Goal: Information Seeking & Learning: Find contact information

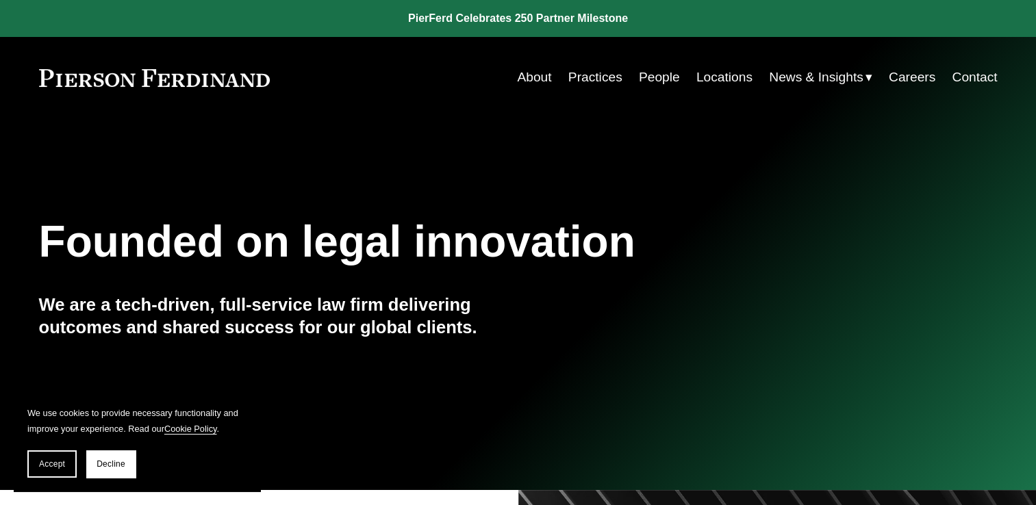
click at [650, 77] on link "People" at bounding box center [659, 77] width 41 height 26
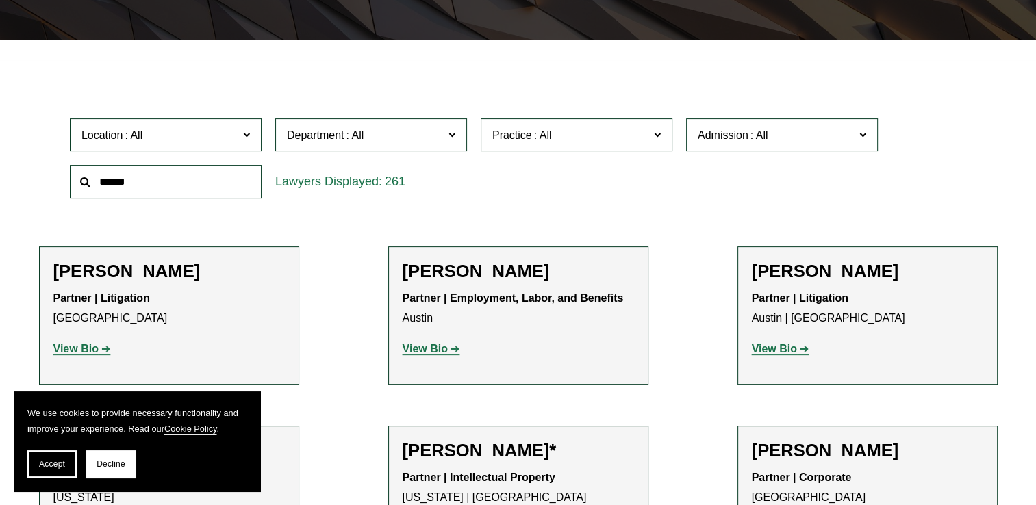
scroll to position [356, 0]
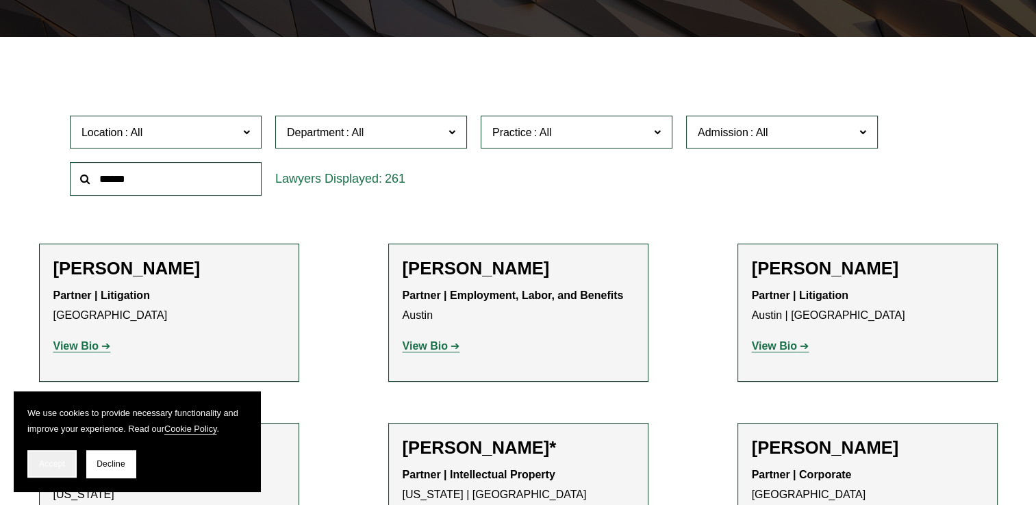
click at [58, 464] on span "Accept" at bounding box center [52, 464] width 26 height 10
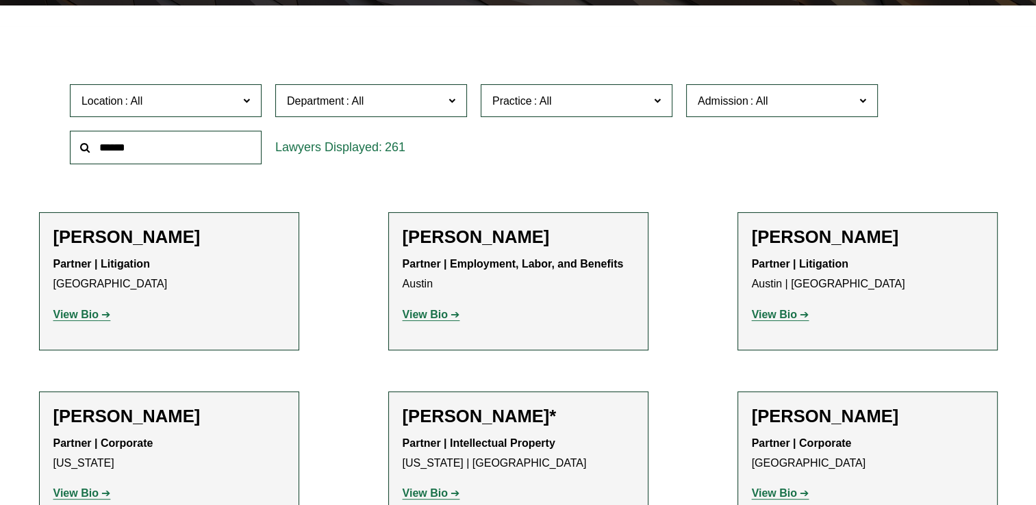
scroll to position [274, 0]
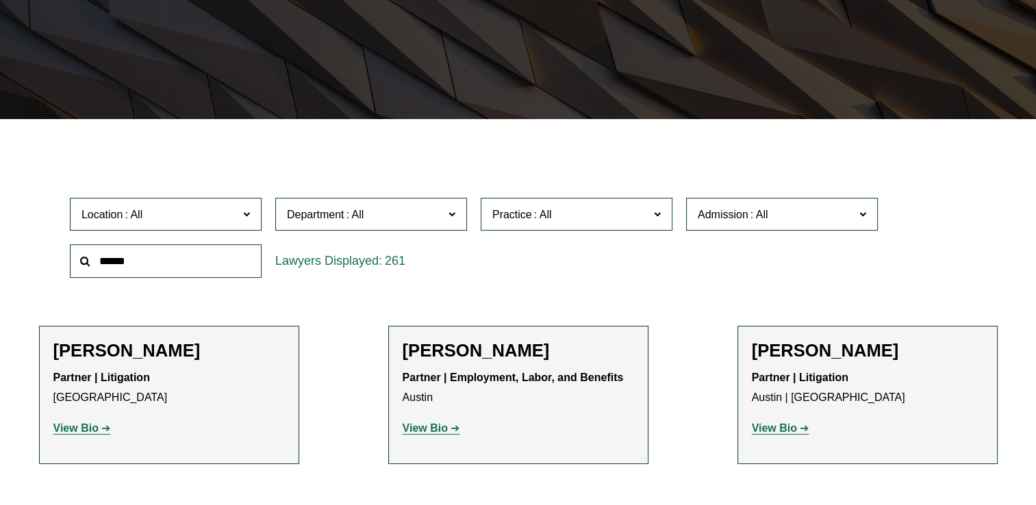
click at [203, 259] on input "text" at bounding box center [166, 261] width 192 height 34
type input "****"
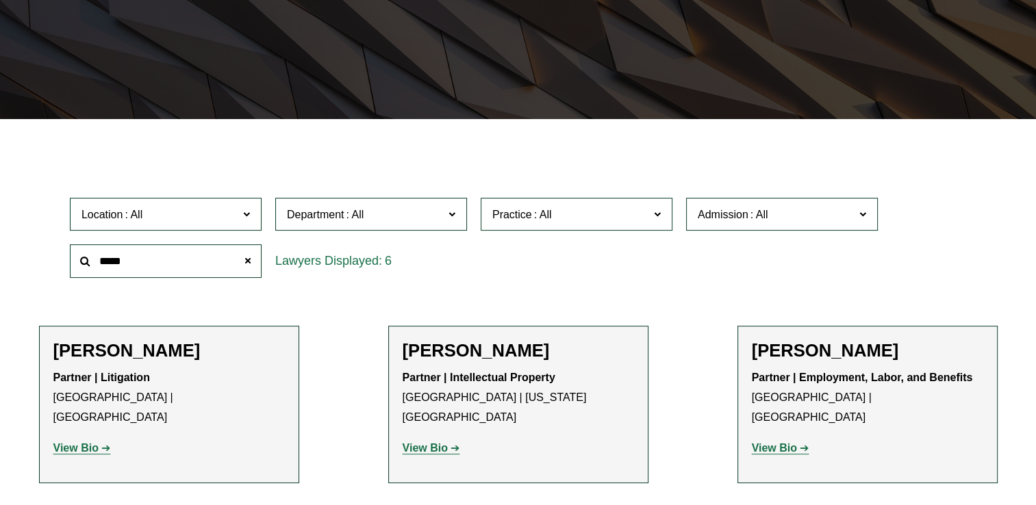
click at [159, 357] on h2 "[PERSON_NAME]" at bounding box center [168, 350] width 231 height 21
click at [82, 442] on strong "View Bio" at bounding box center [75, 448] width 45 height 12
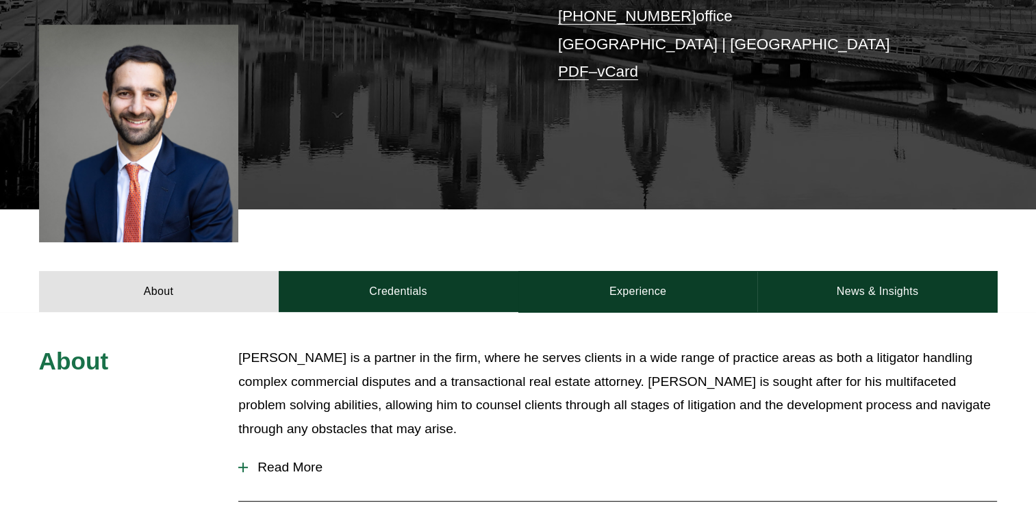
scroll to position [329, 0]
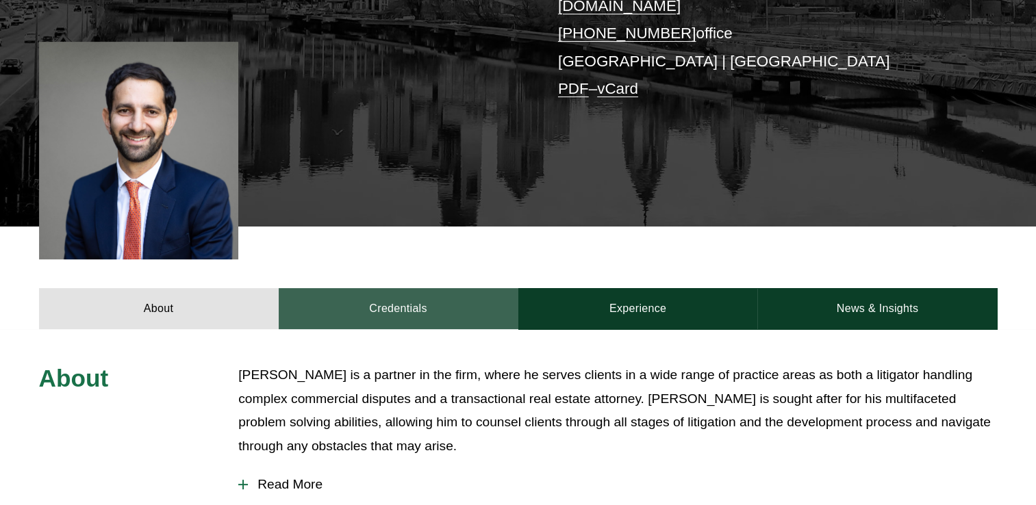
click at [353, 314] on link "Credentials" at bounding box center [399, 308] width 240 height 41
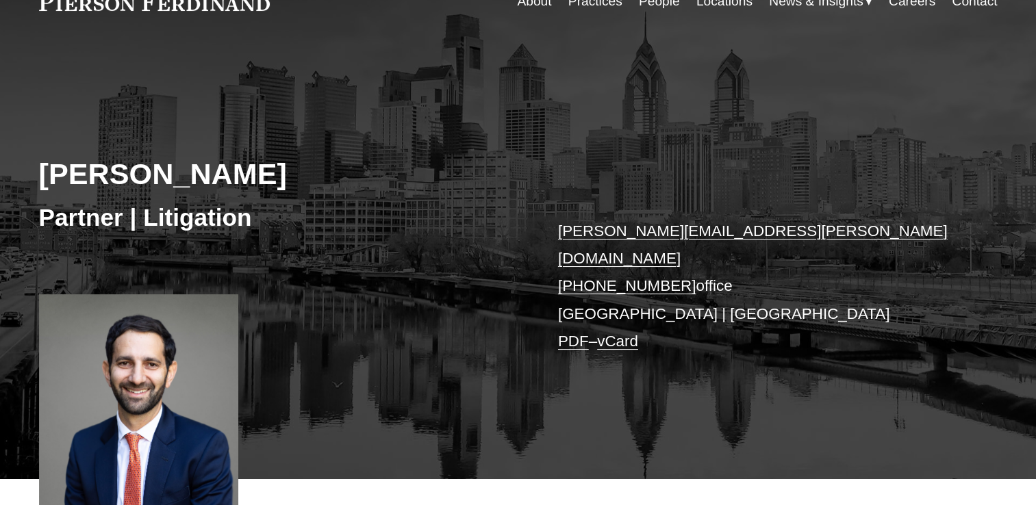
scroll to position [0, 0]
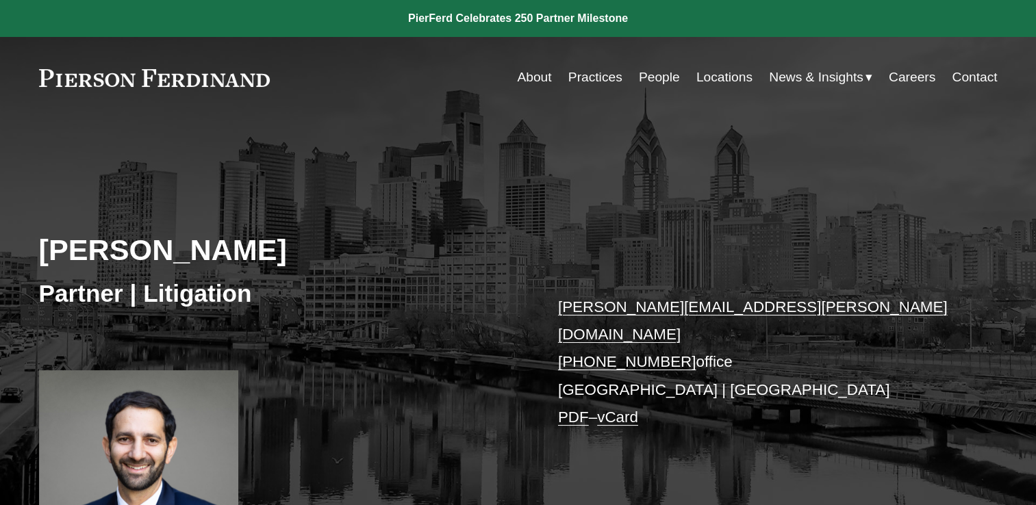
click at [587, 82] on link "Practices" at bounding box center [595, 77] width 54 height 26
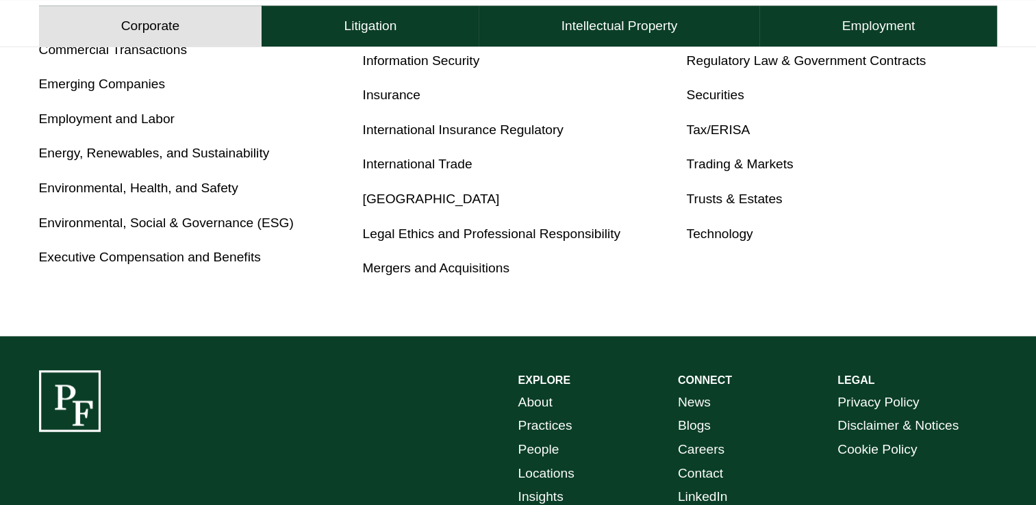
scroll to position [876, 0]
